Goal: Ask a question

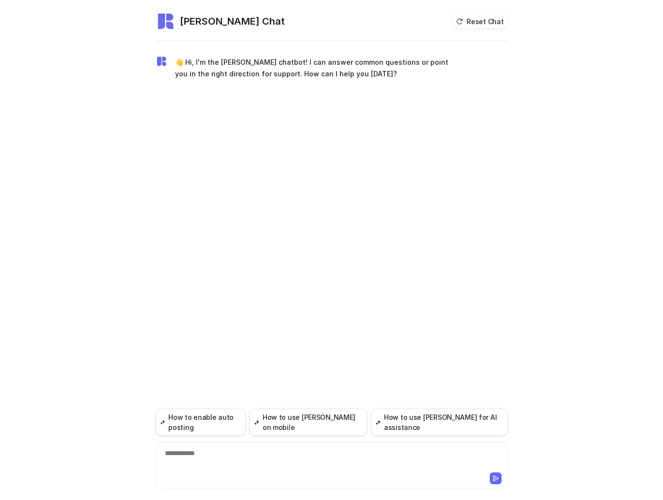
click at [191, 456] on div "**********" at bounding box center [331, 460] width 347 height 22
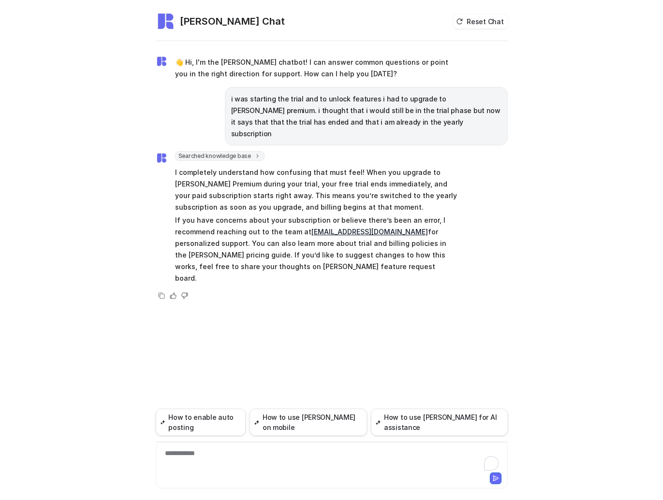
click at [358, 228] on link "[EMAIL_ADDRESS][DOMAIN_NAME]" at bounding box center [369, 232] width 117 height 8
copy link "[EMAIL_ADDRESS][DOMAIN_NAME]"
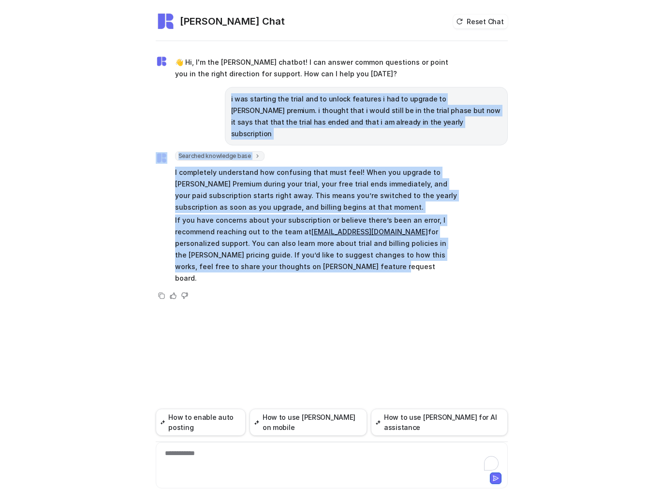
drag, startPoint x: 286, startPoint y: 255, endPoint x: 246, endPoint y: 421, distance: 170.2
click at [234, 104] on div "👋 Hi, I'm the [PERSON_NAME] chatbot! I can answer common questions or point you…" at bounding box center [332, 178] width 352 height 270
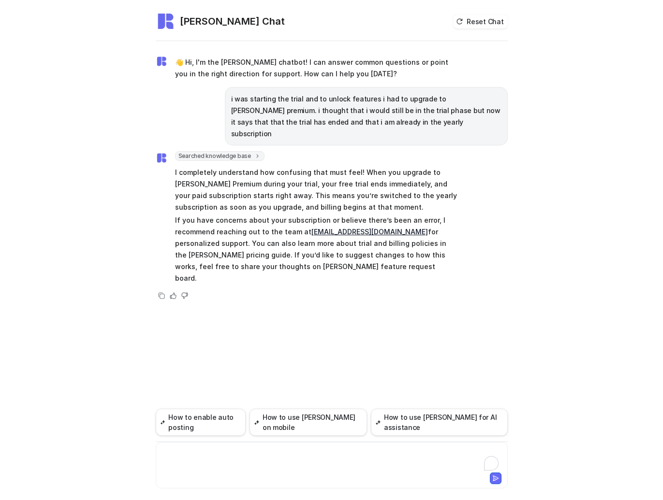
click at [196, 456] on div "To enrich screen reader interactions, please activate Accessibility in Grammarl…" at bounding box center [331, 460] width 347 height 22
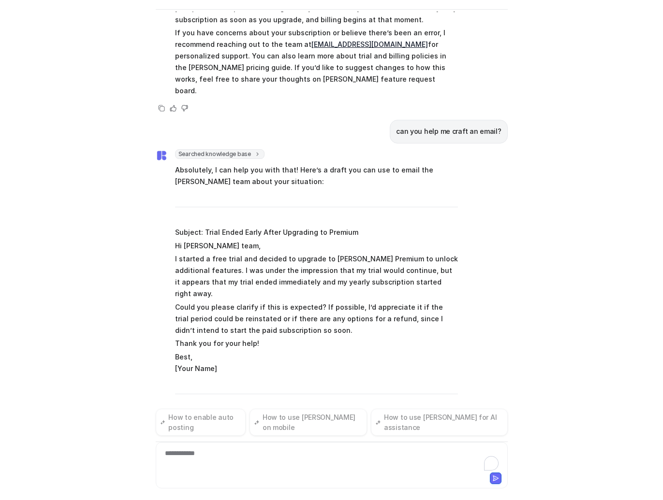
scroll to position [168, 0]
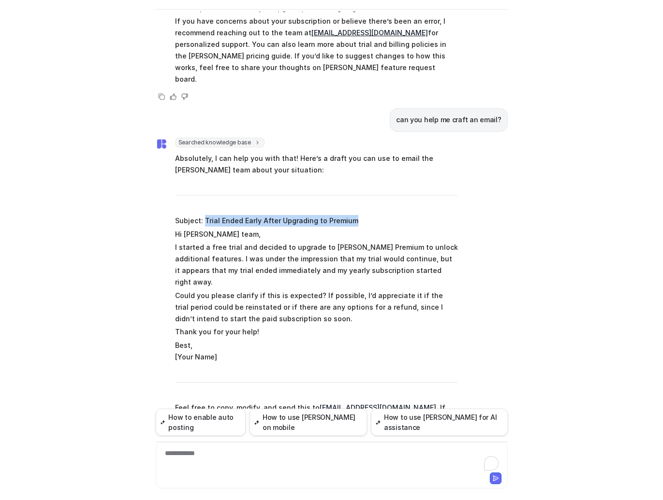
drag, startPoint x: 315, startPoint y: 200, endPoint x: 204, endPoint y: 197, distance: 111.3
click at [204, 215] on p "Subject: Trial Ended Early After Upgrading to Premium" at bounding box center [316, 221] width 283 height 12
copy p "Trial Ended Early After Upgrading to Premium"
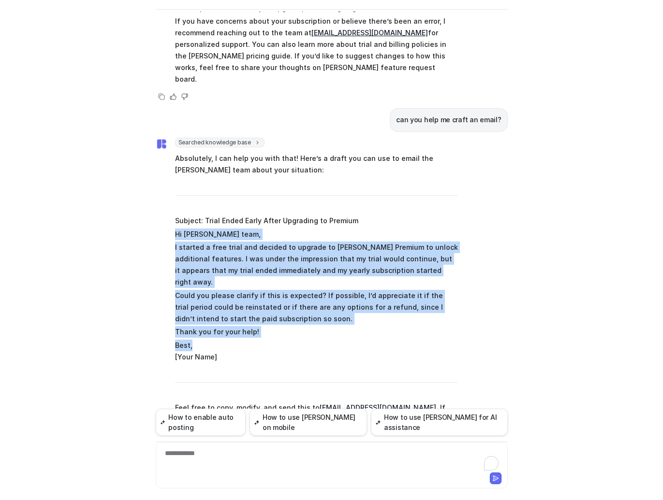
drag, startPoint x: 182, startPoint y: 274, endPoint x: 165, endPoint y: 213, distance: 63.1
click at [165, 213] on div "Searched knowledge base search_queries : [ "email template for subscription or …" at bounding box center [307, 283] width 302 height 290
copy span "Hi [PERSON_NAME] team, I started a free trial and decided to upgrade to [PERSON…"
